Goal: Task Accomplishment & Management: Use online tool/utility

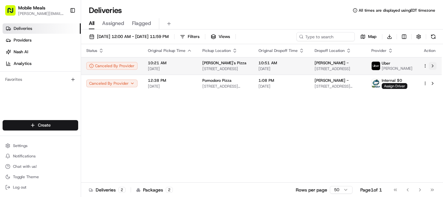
click at [433, 65] on button at bounding box center [433, 66] width 8 height 8
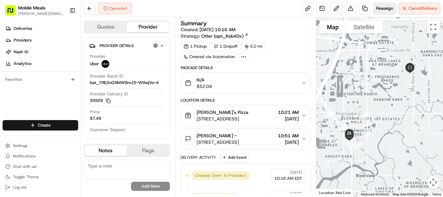
click at [385, 8] on span "Reassign" at bounding box center [384, 9] width 17 height 6
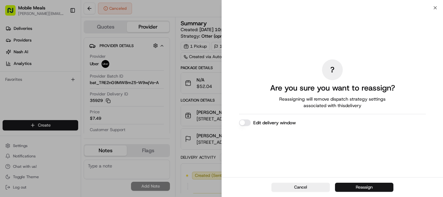
click at [371, 186] on button "Reassign" at bounding box center [364, 187] width 58 height 9
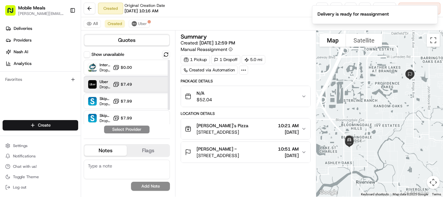
click at [149, 83] on div at bounding box center [150, 84] width 8 height 8
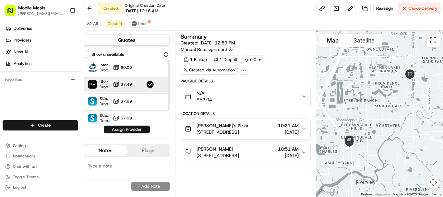
click at [139, 126] on button "Assign Provider" at bounding box center [127, 129] width 46 height 8
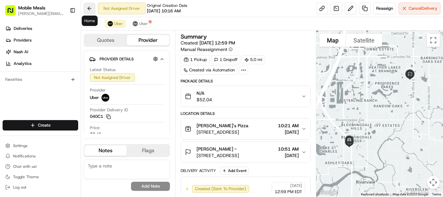
click at [88, 10] on button at bounding box center [90, 9] width 12 height 12
